Goal: Information Seeking & Learning: Learn about a topic

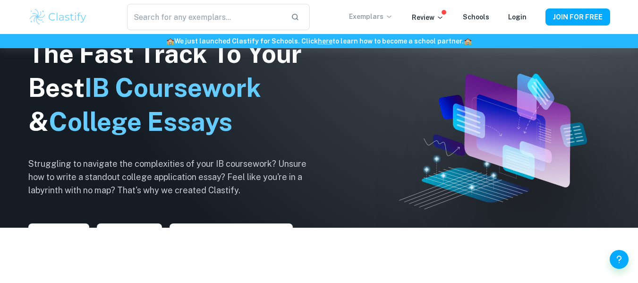
scroll to position [55, 0]
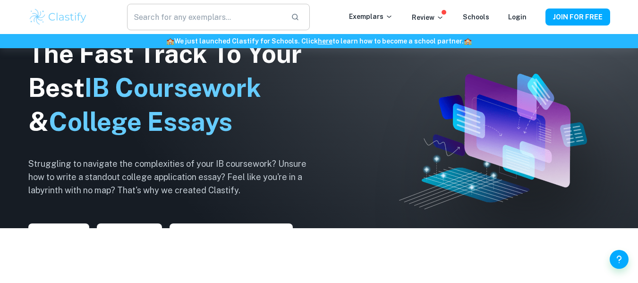
click at [212, 15] on input "text" at bounding box center [205, 17] width 156 height 26
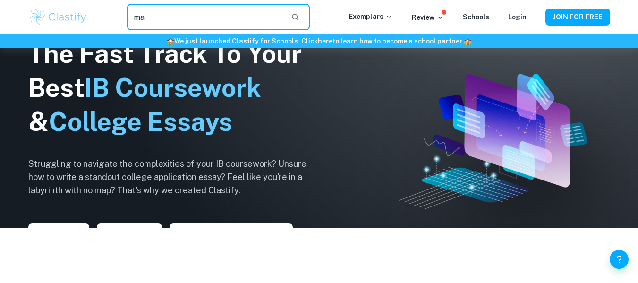
type input "m"
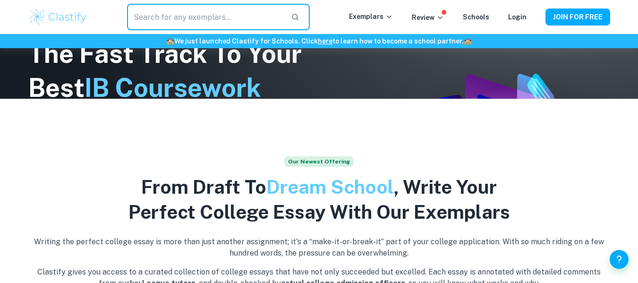
scroll to position [185, 0]
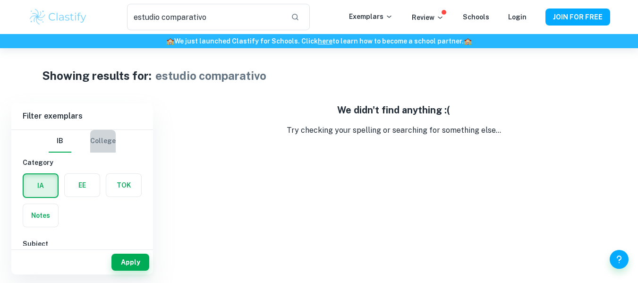
click at [96, 146] on button "College" at bounding box center [103, 141] width 26 height 23
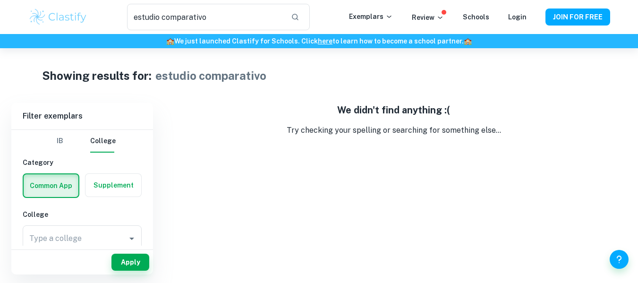
click at [67, 143] on button "IB" at bounding box center [60, 141] width 23 height 23
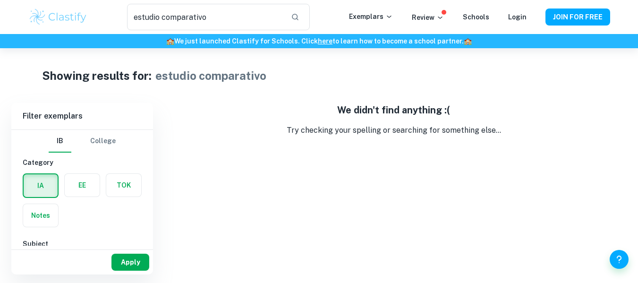
click at [135, 264] on button "Apply" at bounding box center [130, 262] width 38 height 17
click at [238, 19] on input "estudio comparativo" at bounding box center [205, 17] width 156 height 26
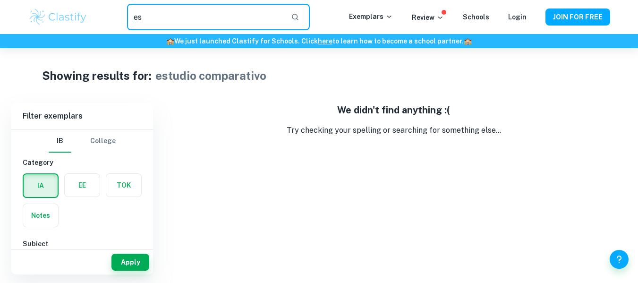
type input "e"
type input "s"
type input "comparative"
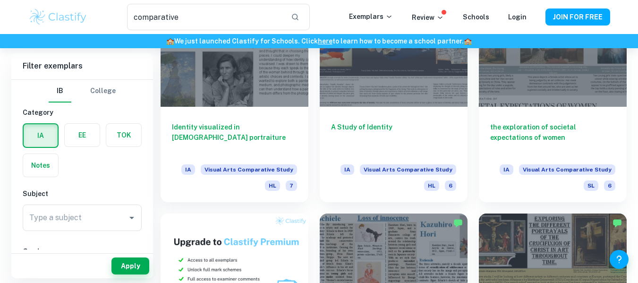
scroll to position [325, 0]
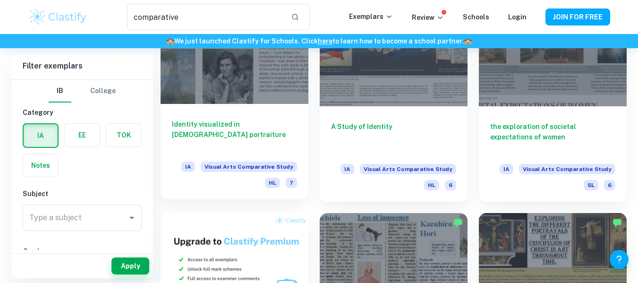
click at [256, 92] on div at bounding box center [235, 48] width 148 height 111
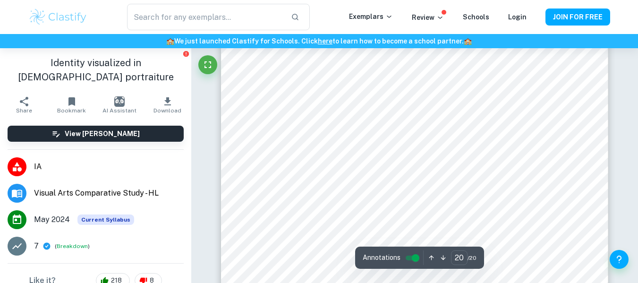
scroll to position [5564, 0]
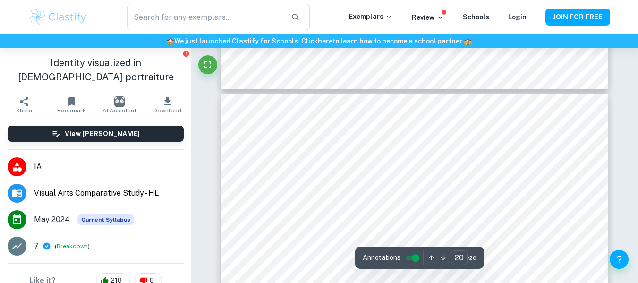
type input "19"
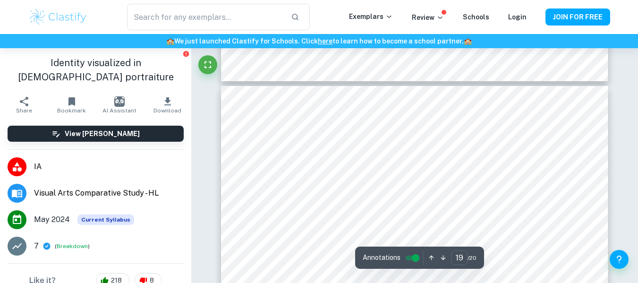
scroll to position [5229, 0]
